Goal: Information Seeking & Learning: Learn about a topic

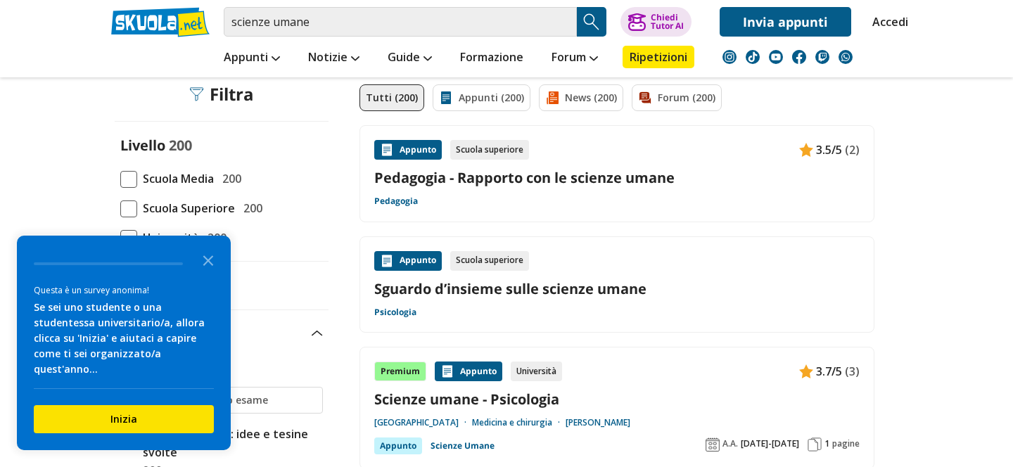
scroll to position [61, 0]
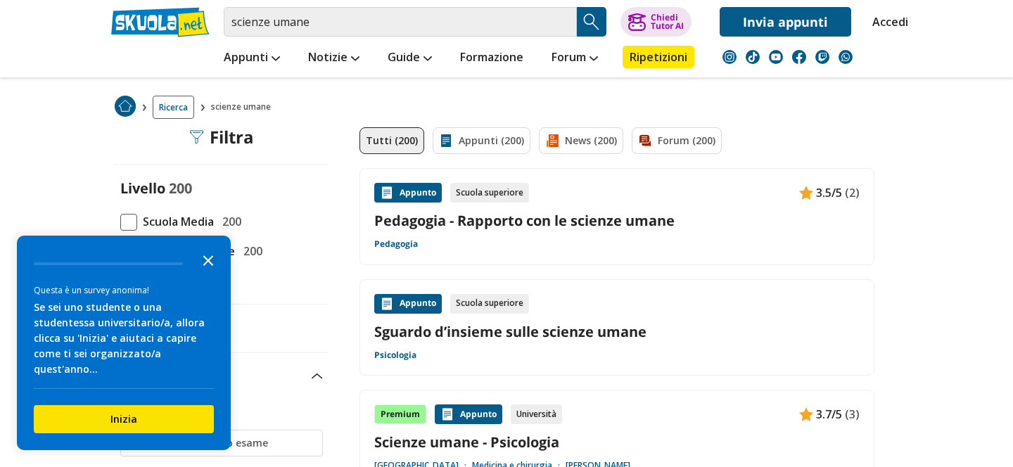
click at [214, 272] on icon "Close the survey" at bounding box center [208, 260] width 28 height 28
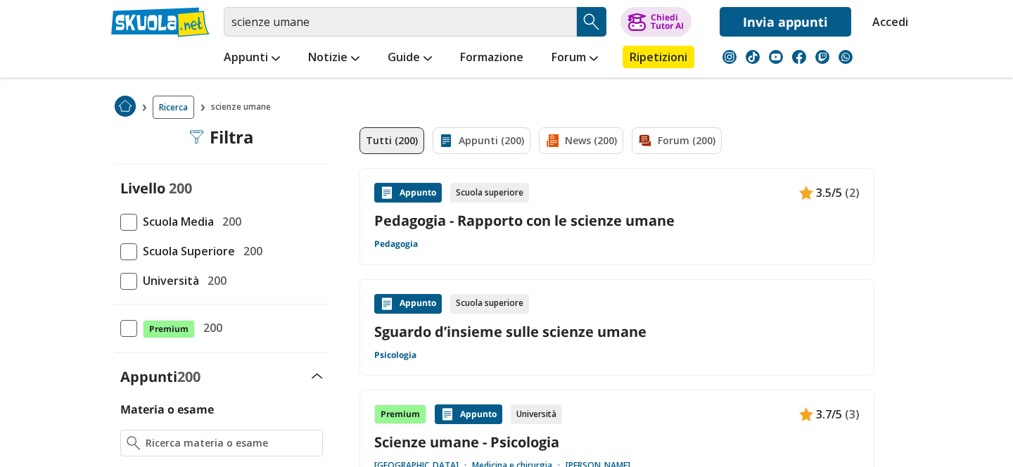
click at [132, 259] on span at bounding box center [128, 251] width 17 height 17
click at [120, 251] on input "Scuola Superiore 200" at bounding box center [120, 251] width 0 height 0
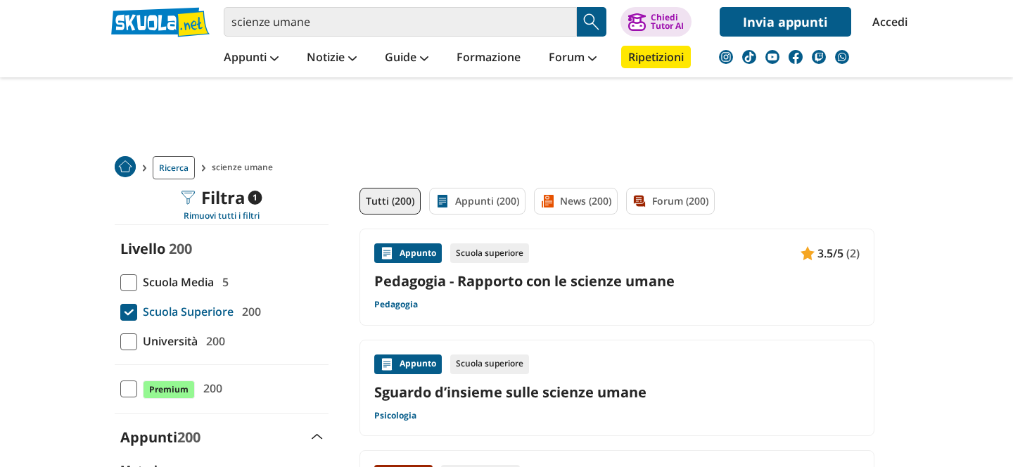
click at [519, 279] on link "Pedagogia - Rapporto con le scienze umane" at bounding box center [616, 281] width 485 height 19
